Goal: Task Accomplishment & Management: Use online tool/utility

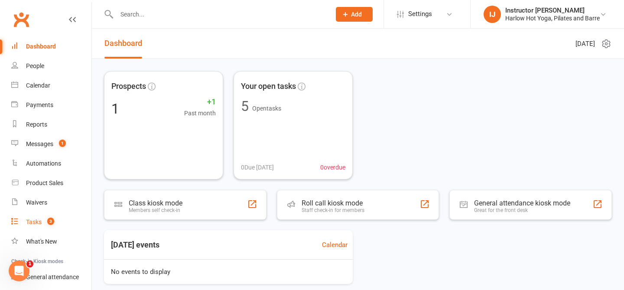
click at [45, 223] on count-badge "3" at bounding box center [48, 221] width 11 height 7
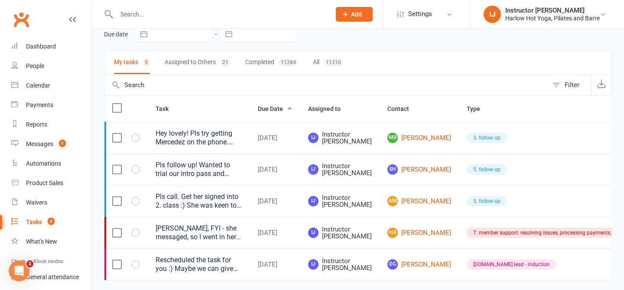
scroll to position [68, 0]
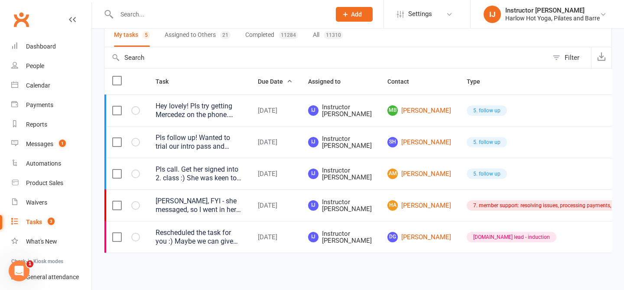
click at [197, 206] on div "[PERSON_NAME], FYI - she messaged, so I went in her profile and changed the sta…" at bounding box center [199, 205] width 87 height 17
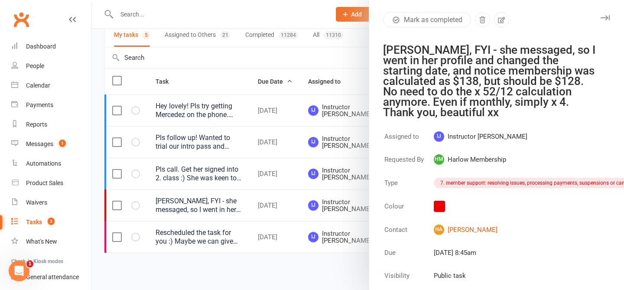
click at [603, 17] on icon "button" at bounding box center [605, 17] width 9 height 5
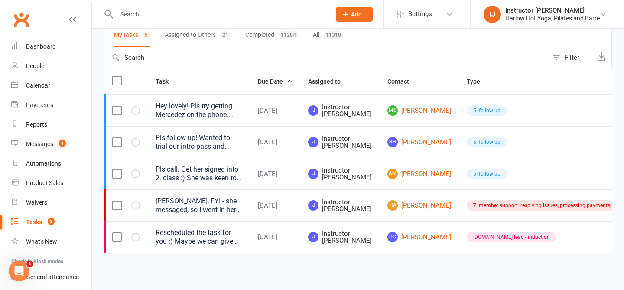
click at [168, 237] on div "Rescheduled the task for you :) Maybe we can give her a few weeks? Your call an…" at bounding box center [199, 236] width 87 height 17
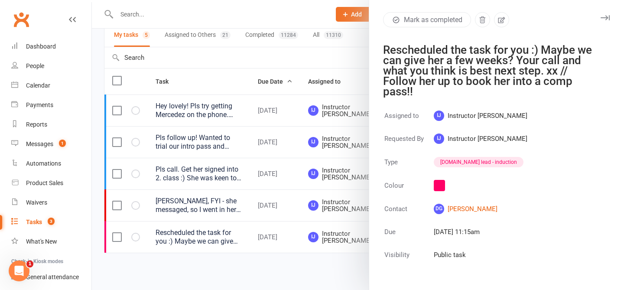
click at [606, 17] on icon "button" at bounding box center [605, 17] width 9 height 5
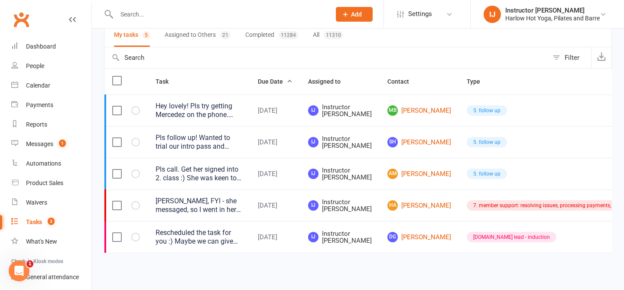
click at [606, 17] on link "IJ Instructor [PERSON_NAME] Hot Yoga, Pilates and Barre" at bounding box center [547, 14] width 127 height 17
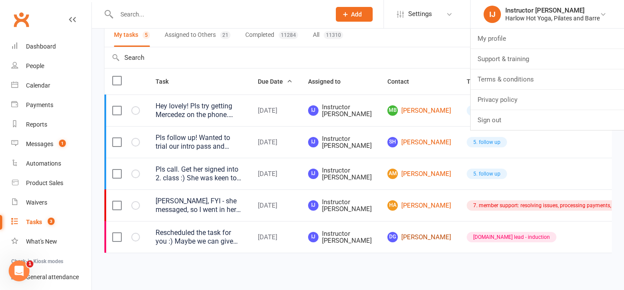
click at [388, 236] on link "DG [PERSON_NAME]" at bounding box center [420, 237] width 64 height 10
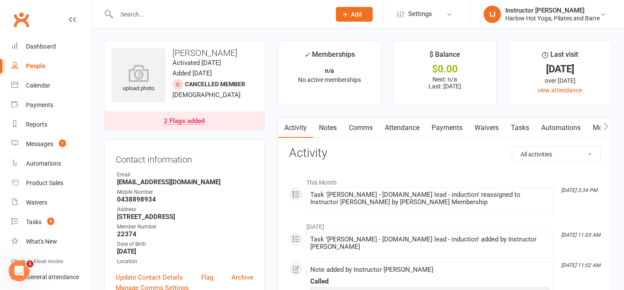
click at [326, 126] on link "Notes" at bounding box center [328, 128] width 30 height 20
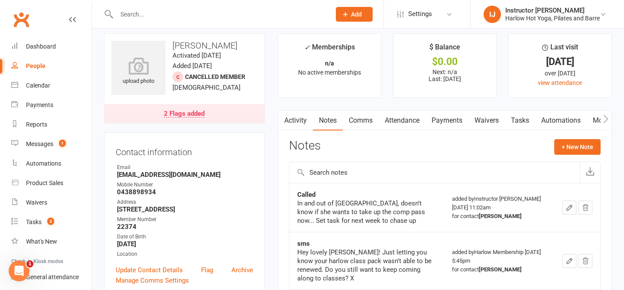
scroll to position [8, 0]
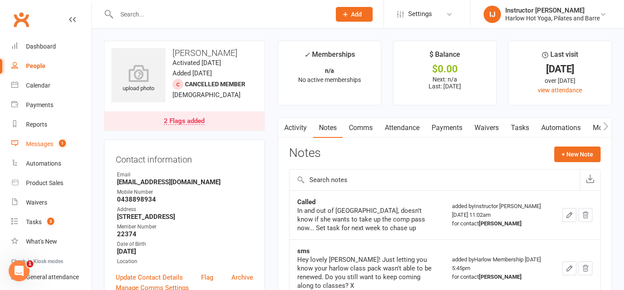
click at [49, 146] on div "Messages" at bounding box center [39, 143] width 27 height 7
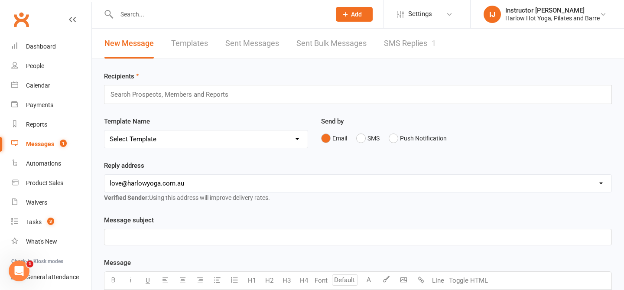
click at [433, 41] on div "1" at bounding box center [434, 43] width 4 height 9
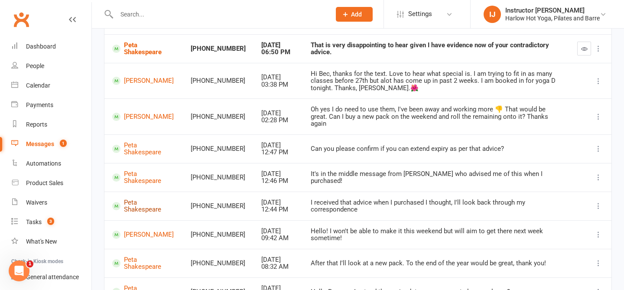
scroll to position [108, 0]
click at [133, 202] on link "Peta Shakespeare" at bounding box center [143, 205] width 63 height 14
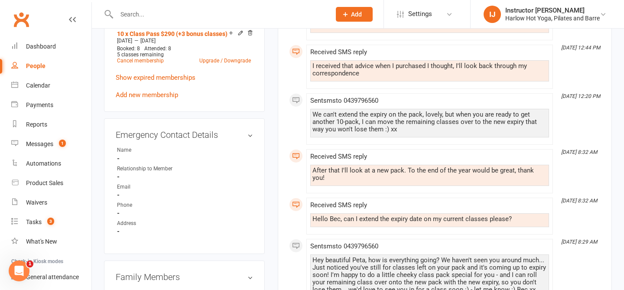
scroll to position [365, 0]
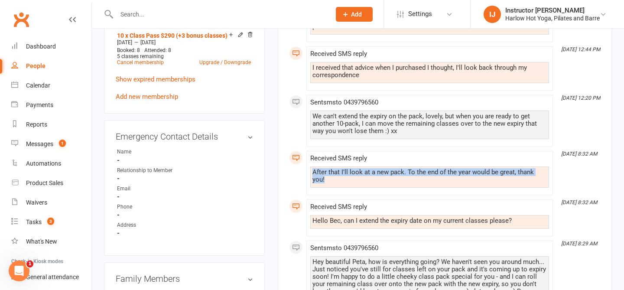
drag, startPoint x: 313, startPoint y: 172, endPoint x: 547, endPoint y: 173, distance: 234.1
click at [547, 173] on div "After that I'll look at a new pack. To the end of the year would be great, than…" at bounding box center [430, 176] width 235 height 15
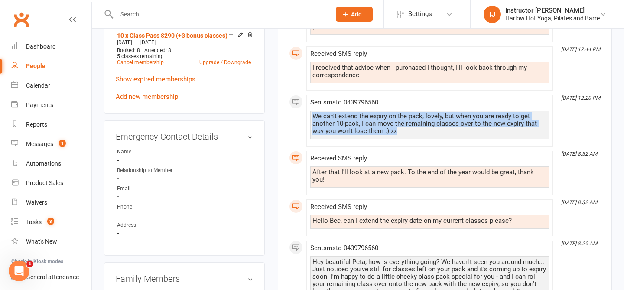
drag, startPoint x: 409, startPoint y: 132, endPoint x: 314, endPoint y: 114, distance: 96.6
click at [314, 114] on div "We can't extend the expiry on the pack, lovely, but when you are ready to get a…" at bounding box center [430, 124] width 235 height 22
click at [424, 137] on div "We can't extend the expiry on the pack, lovely, but when you are ready to get a…" at bounding box center [429, 125] width 239 height 29
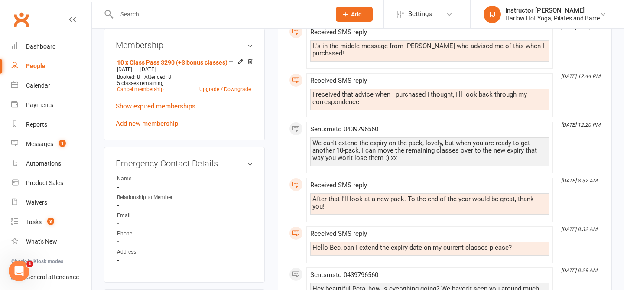
scroll to position [337, 0]
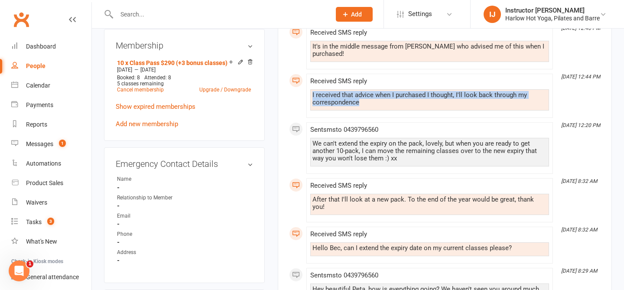
drag, startPoint x: 370, startPoint y: 106, endPoint x: 313, endPoint y: 95, distance: 57.9
click at [313, 95] on div "I received that advice when I purchased I thought, I'll look back through my co…" at bounding box center [430, 98] width 235 height 15
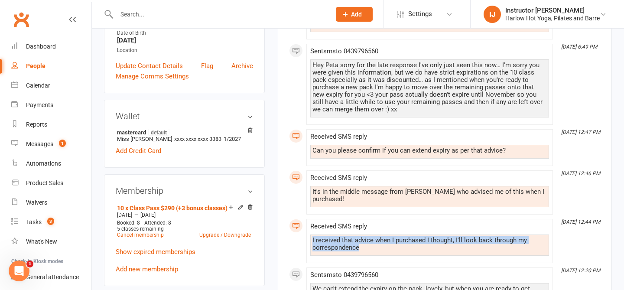
scroll to position [186, 0]
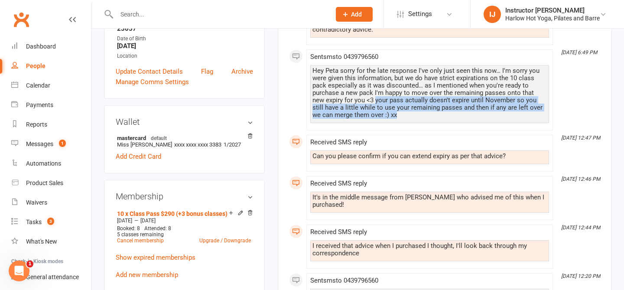
drag, startPoint x: 361, startPoint y: 100, endPoint x: 388, endPoint y: 114, distance: 30.7
click at [388, 114] on div "Hey Peta sorry for the late response I've only just seen this now… I'm sorry yo…" at bounding box center [430, 93] width 235 height 52
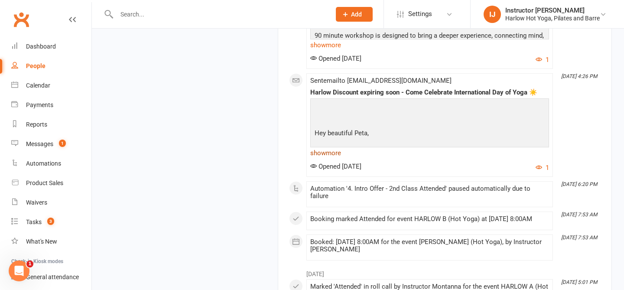
scroll to position [1356, 0]
click at [325, 160] on link "show more" at bounding box center [429, 153] width 239 height 12
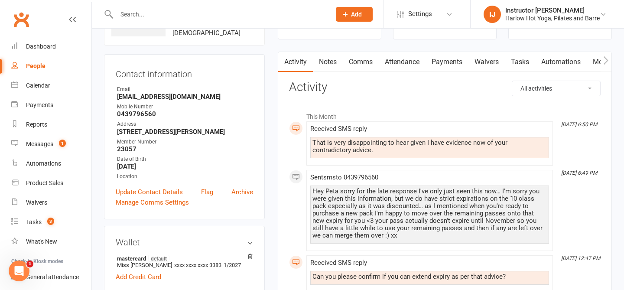
scroll to position [0, 0]
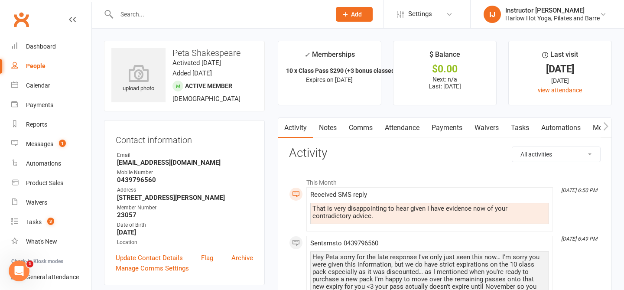
click at [330, 127] on link "Notes" at bounding box center [328, 128] width 30 height 20
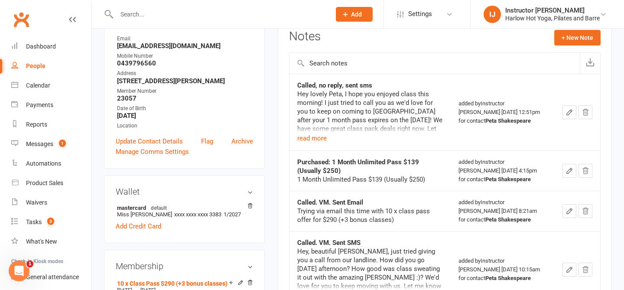
scroll to position [117, 0]
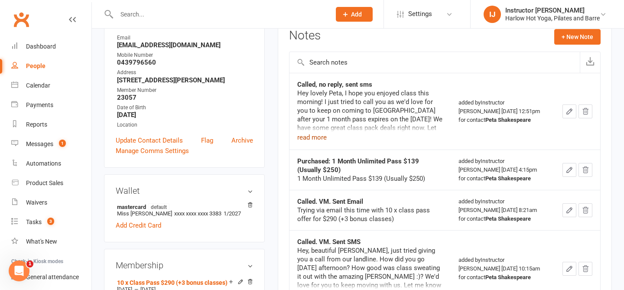
click at [319, 140] on button "read more" at bounding box center [311, 137] width 29 height 10
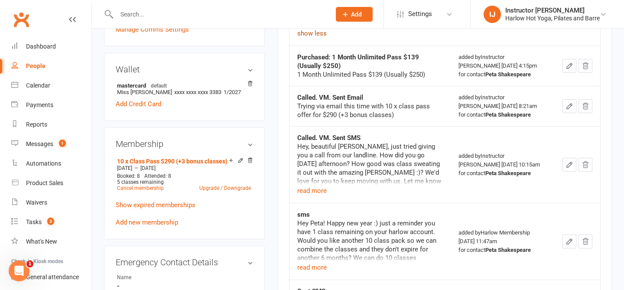
scroll to position [239, 0]
click at [319, 185] on button "read more" at bounding box center [311, 190] width 29 height 10
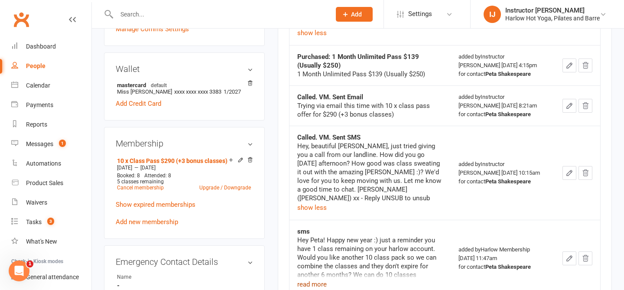
click at [324, 279] on button "read more" at bounding box center [311, 284] width 29 height 10
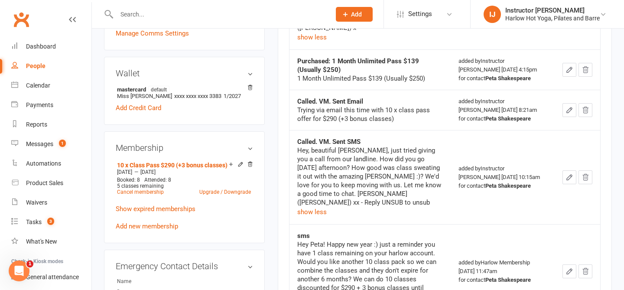
scroll to position [0, 0]
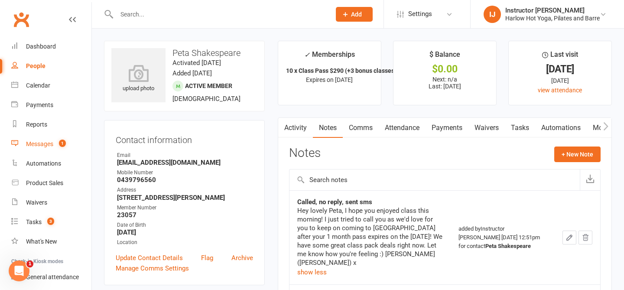
click at [40, 150] on link "Messages 1" at bounding box center [51, 144] width 80 height 20
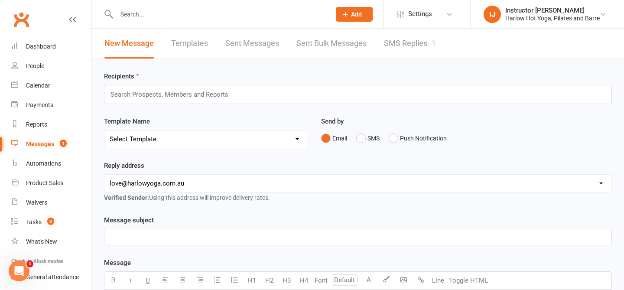
click at [406, 42] on link "SMS Replies 1" at bounding box center [410, 44] width 52 height 30
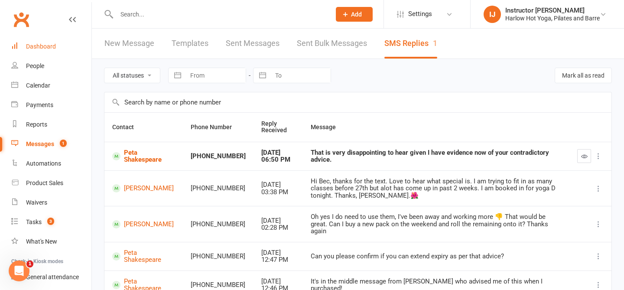
click at [48, 48] on div "Dashboard" at bounding box center [41, 46] width 30 height 7
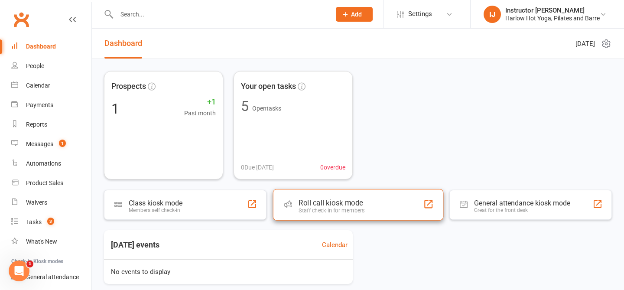
click at [343, 201] on div "Roll call kiosk mode" at bounding box center [332, 203] width 66 height 9
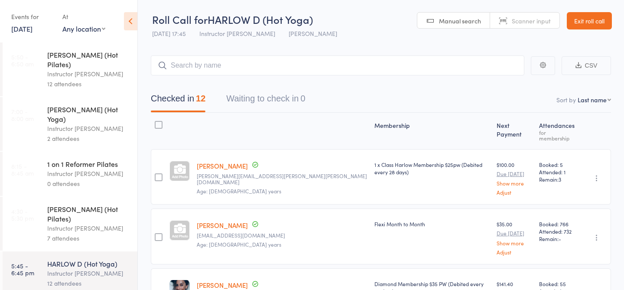
click at [23, 29] on link "10 Oct, 2025" at bounding box center [21, 29] width 21 height 10
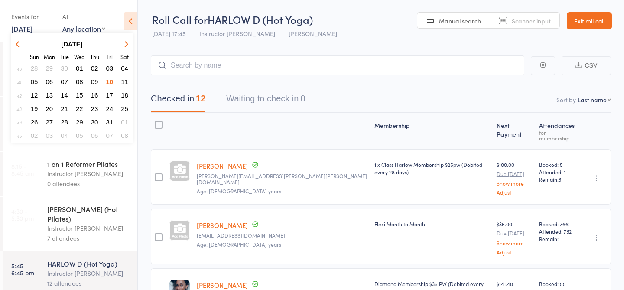
click at [126, 81] on span "11" at bounding box center [124, 81] width 7 height 7
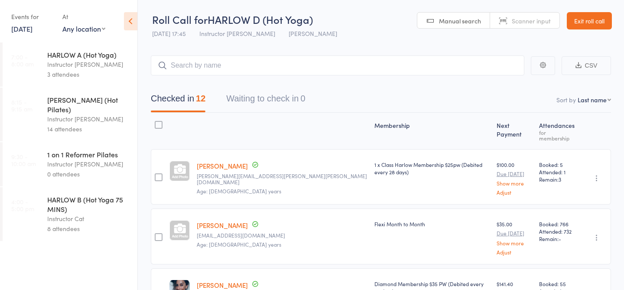
click at [106, 124] on div "14 attendees" at bounding box center [88, 129] width 83 height 10
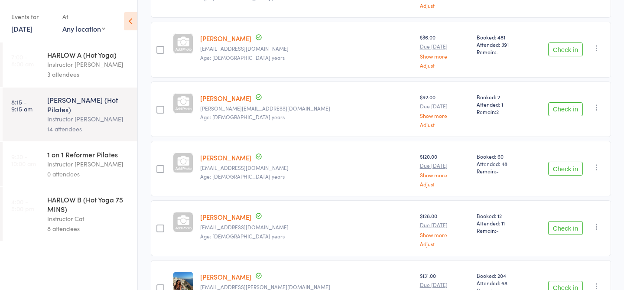
scroll to position [594, 0]
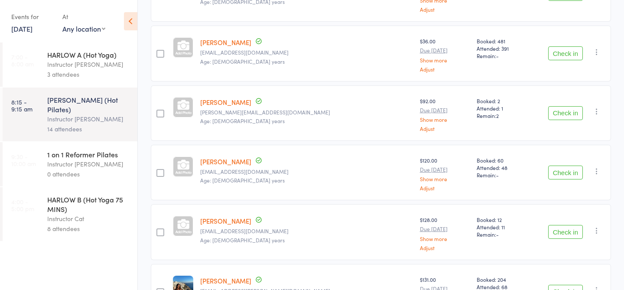
click at [113, 73] on div "3 attendees" at bounding box center [88, 74] width 83 height 10
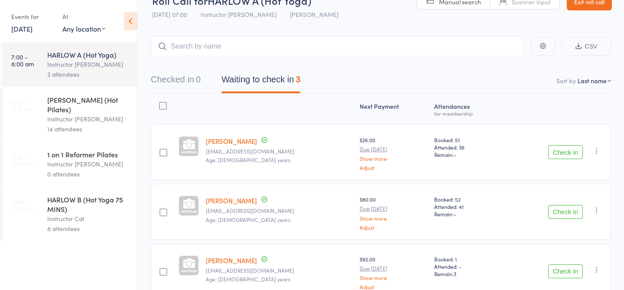
scroll to position [66, 0]
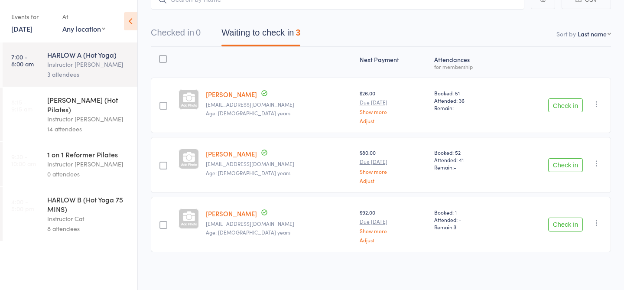
click at [33, 28] on link "11 Oct, 2025" at bounding box center [21, 29] width 21 height 10
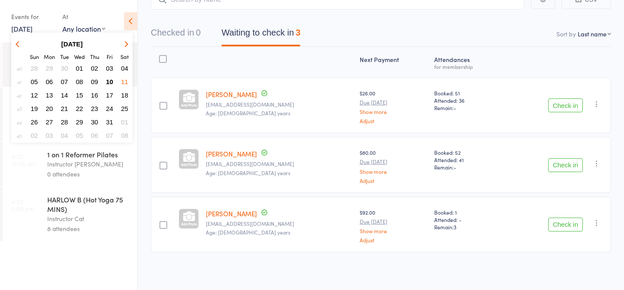
click at [127, 65] on span "04" at bounding box center [124, 68] width 7 height 7
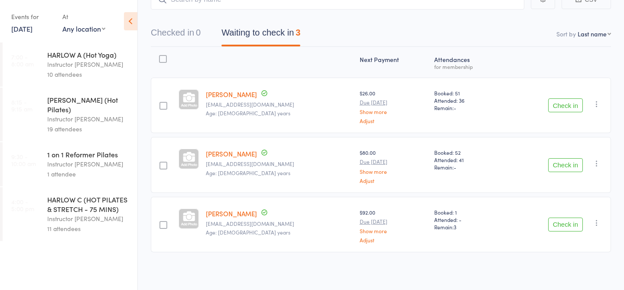
click at [30, 27] on link "4 Oct, 2025" at bounding box center [21, 29] width 21 height 10
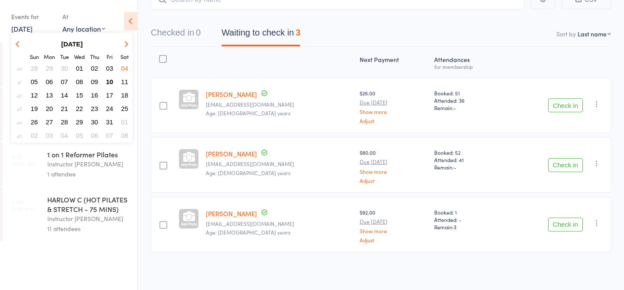
click at [110, 80] on span "10" at bounding box center [109, 81] width 7 height 7
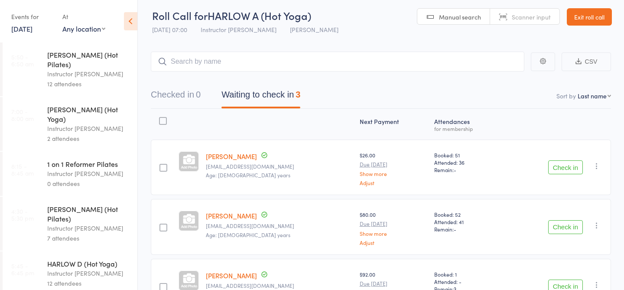
scroll to position [0, 0]
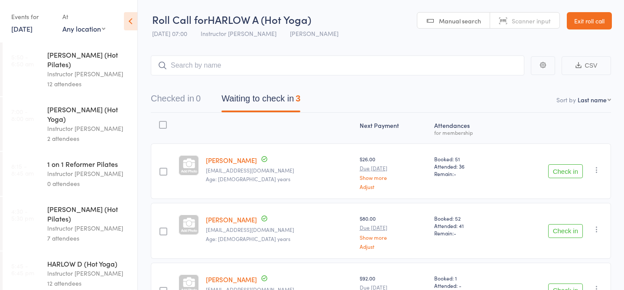
click at [33, 15] on div "Events for" at bounding box center [32, 17] width 42 height 14
click at [33, 32] on link "10 Oct, 2025" at bounding box center [21, 29] width 21 height 10
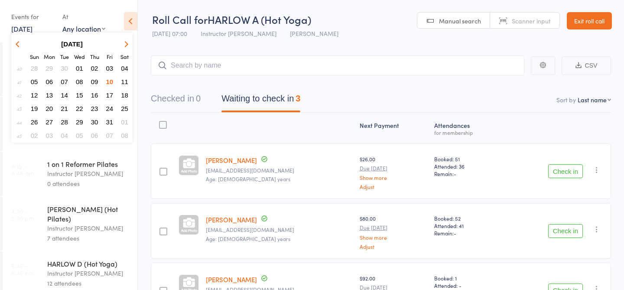
click at [108, 85] on span "10" at bounding box center [109, 81] width 7 height 7
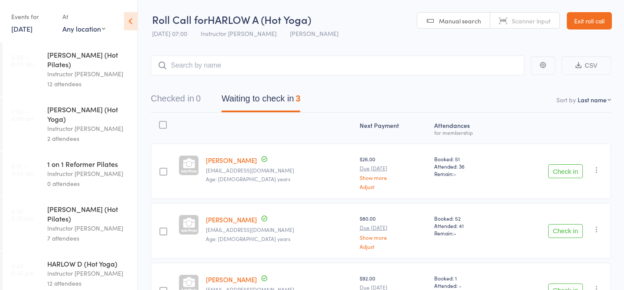
click at [81, 278] on div "12 attendees" at bounding box center [88, 283] width 83 height 10
